Goal: Transaction & Acquisition: Purchase product/service

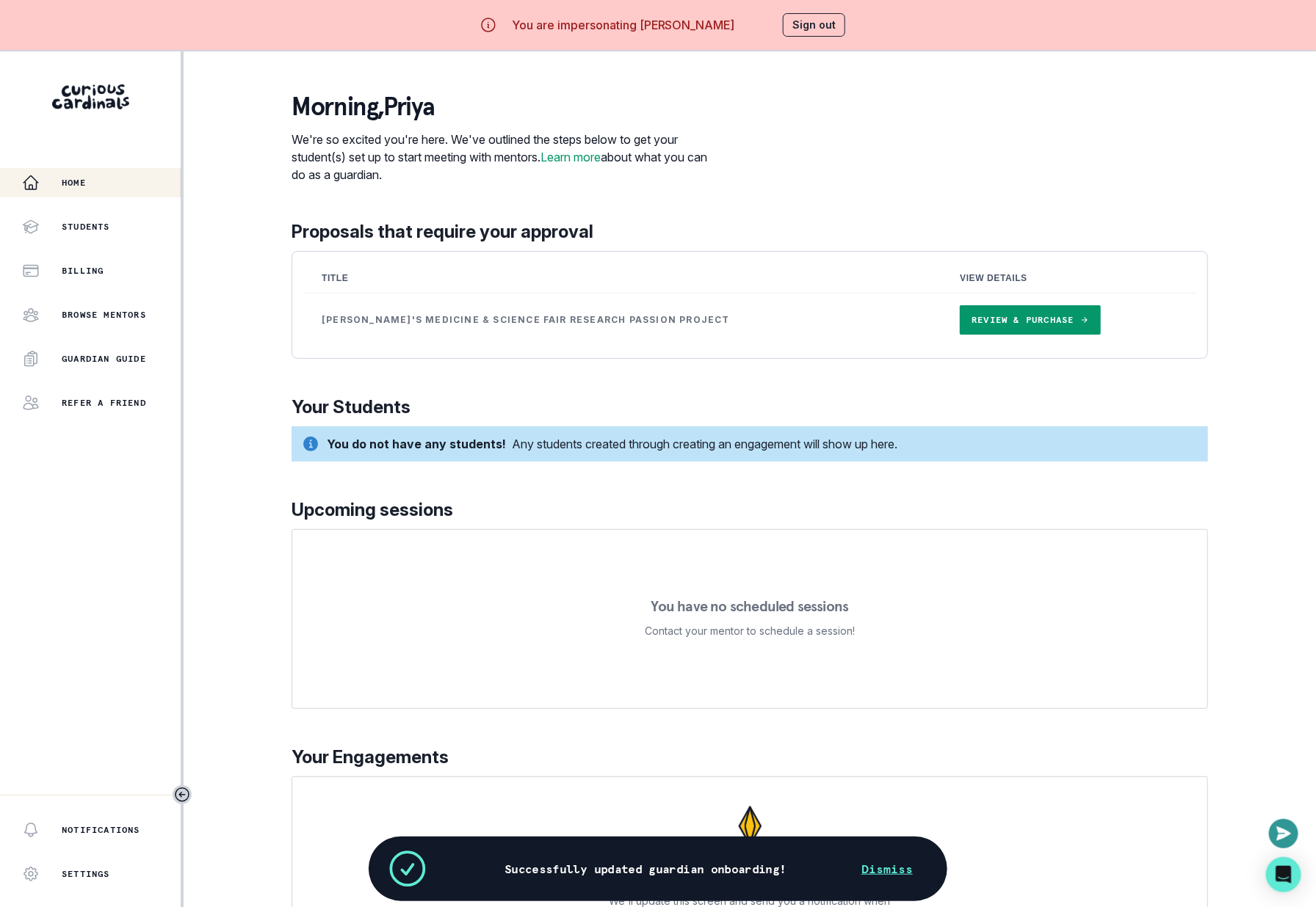
click at [987, 310] on link "Review & Purchase" at bounding box center [1030, 319] width 141 height 29
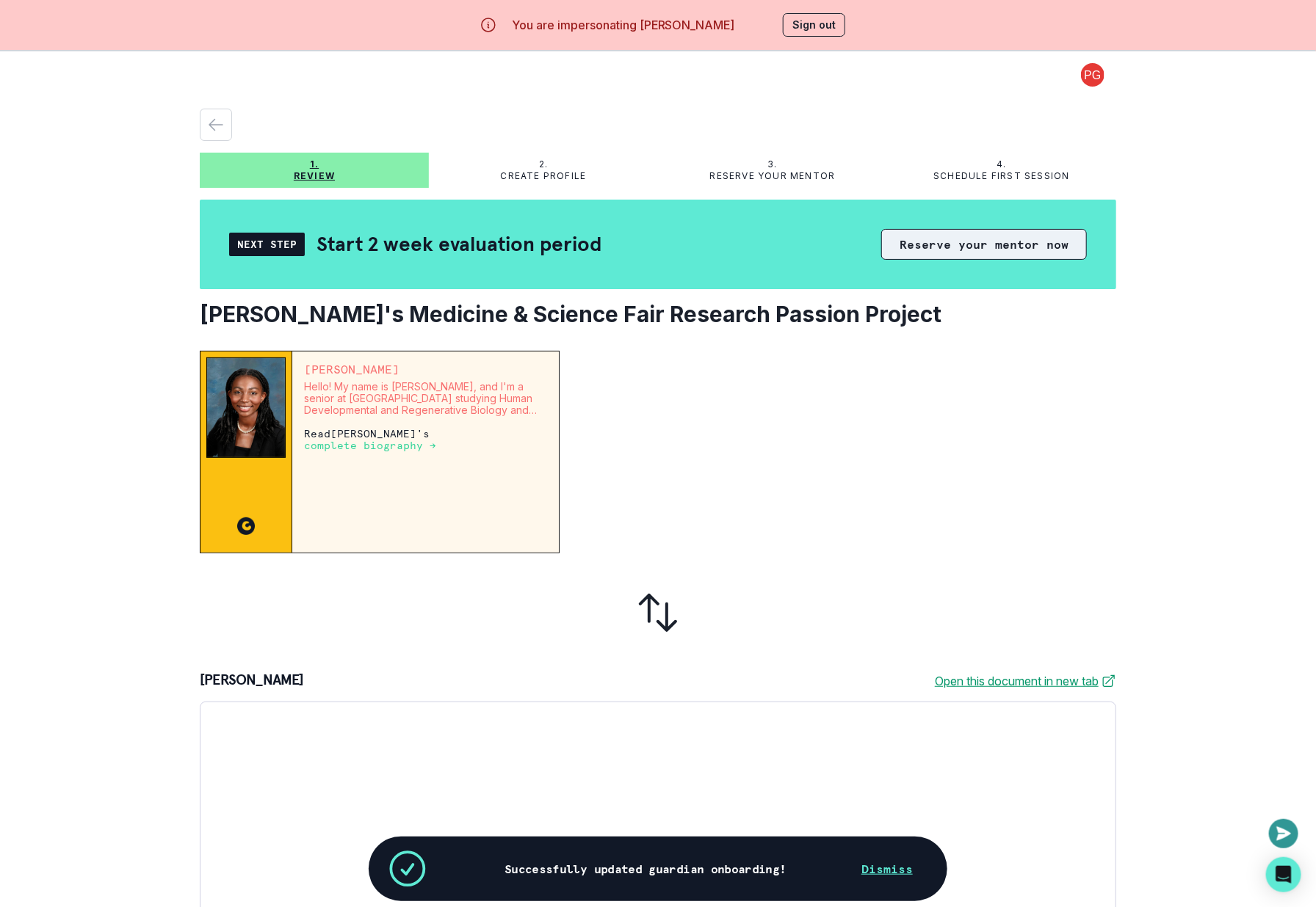
click at [992, 246] on button "Reserve your mentor now" at bounding box center [984, 244] width 206 height 31
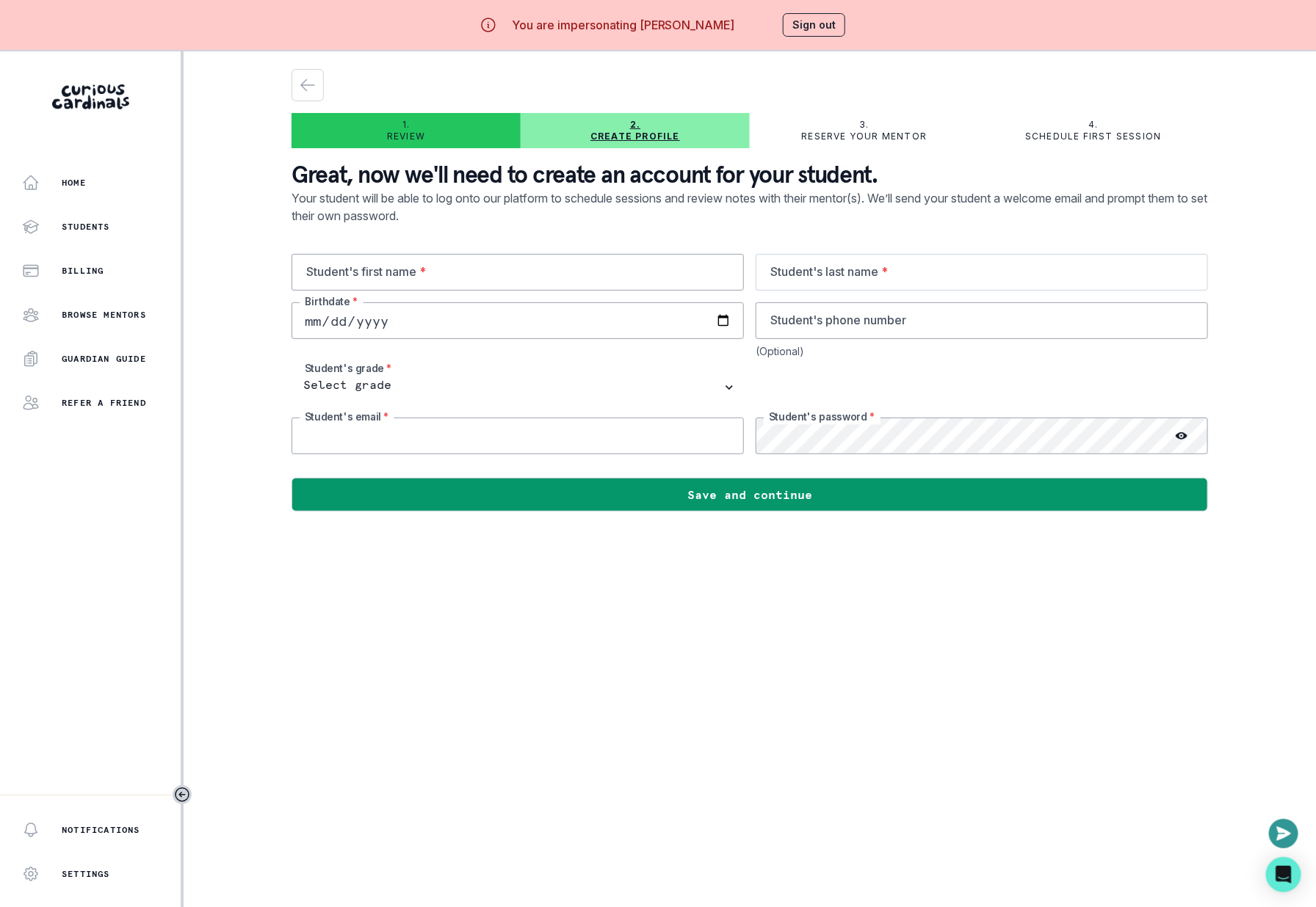
type input "[EMAIL_ADDRESS][DOMAIN_NAME]"
click at [833, 34] on button "Sign out" at bounding box center [813, 25] width 62 height 23
